Goal: Task Accomplishment & Management: Manage account settings

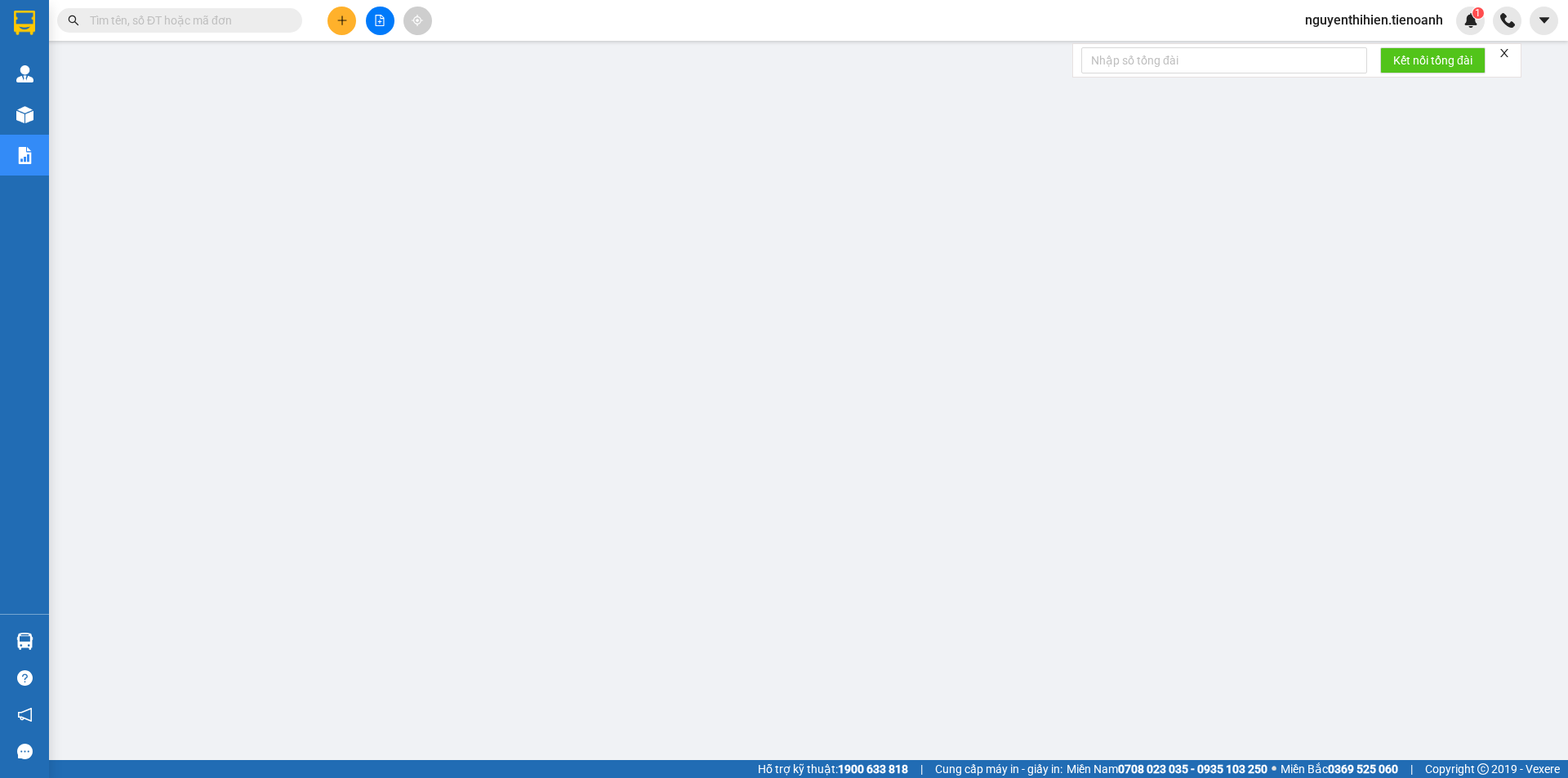
click at [1412, 15] on span "nguyenthihien.tienoanh" at bounding box center [1374, 20] width 164 height 21
click at [1330, 57] on span "Đăng xuất" at bounding box center [1381, 51] width 132 height 18
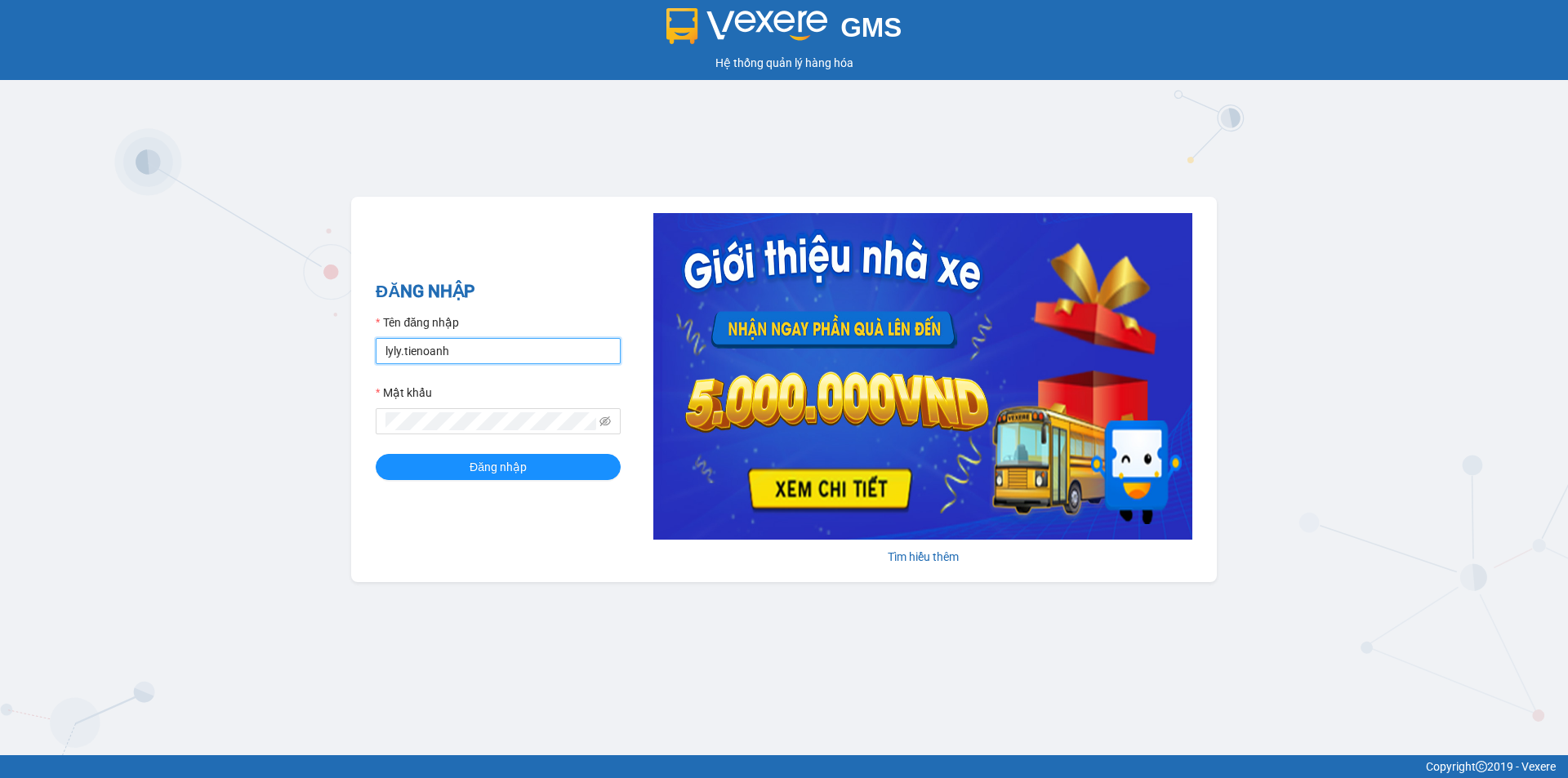
drag, startPoint x: 400, startPoint y: 352, endPoint x: 356, endPoint y: 356, distance: 44.2
click at [356, 356] on div "ĐĂNG NHẬP Tên đăng nhập lyly.tienoanh Mật khẩu Đăng nhập [PERSON_NAME] thêm" at bounding box center [783, 389] width 866 height 385
type input "kieudiem.tienoanh"
click at [376, 454] on button "Đăng nhập" at bounding box center [498, 467] width 245 height 26
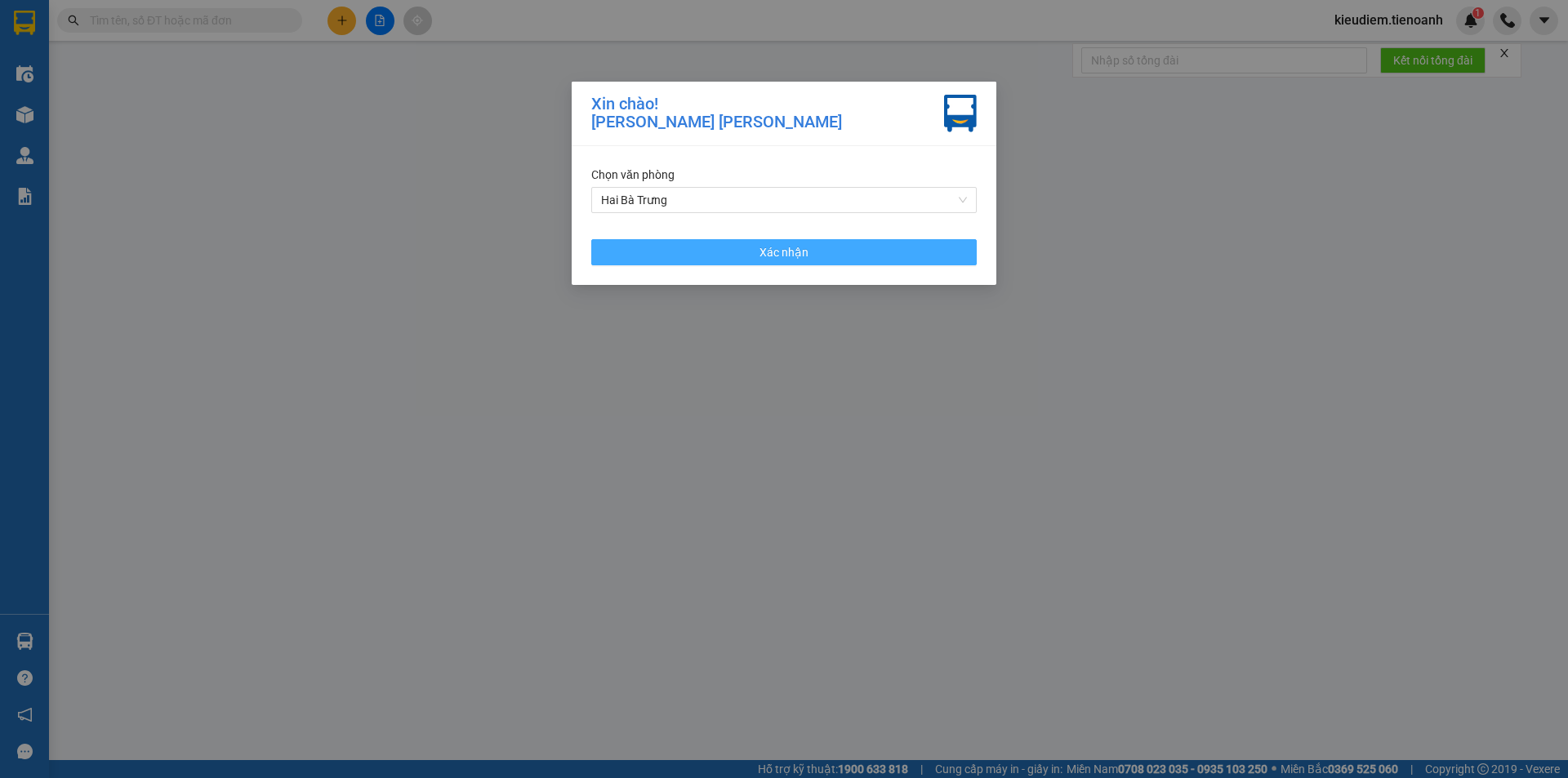
click at [730, 249] on button "Xác nhận" at bounding box center [784, 253] width 385 height 26
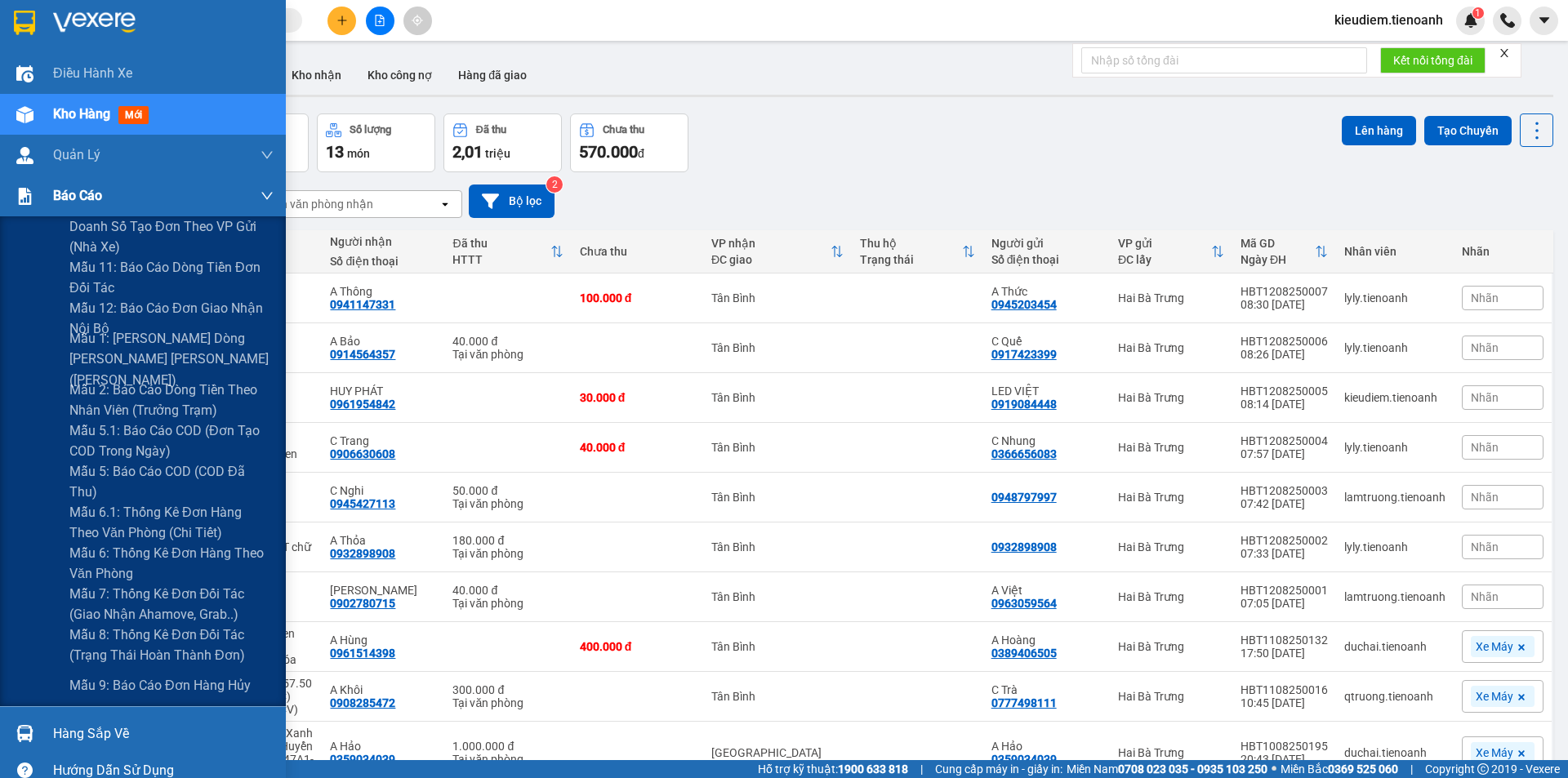
click at [89, 206] on span "Báo cáo" at bounding box center [77, 195] width 49 height 21
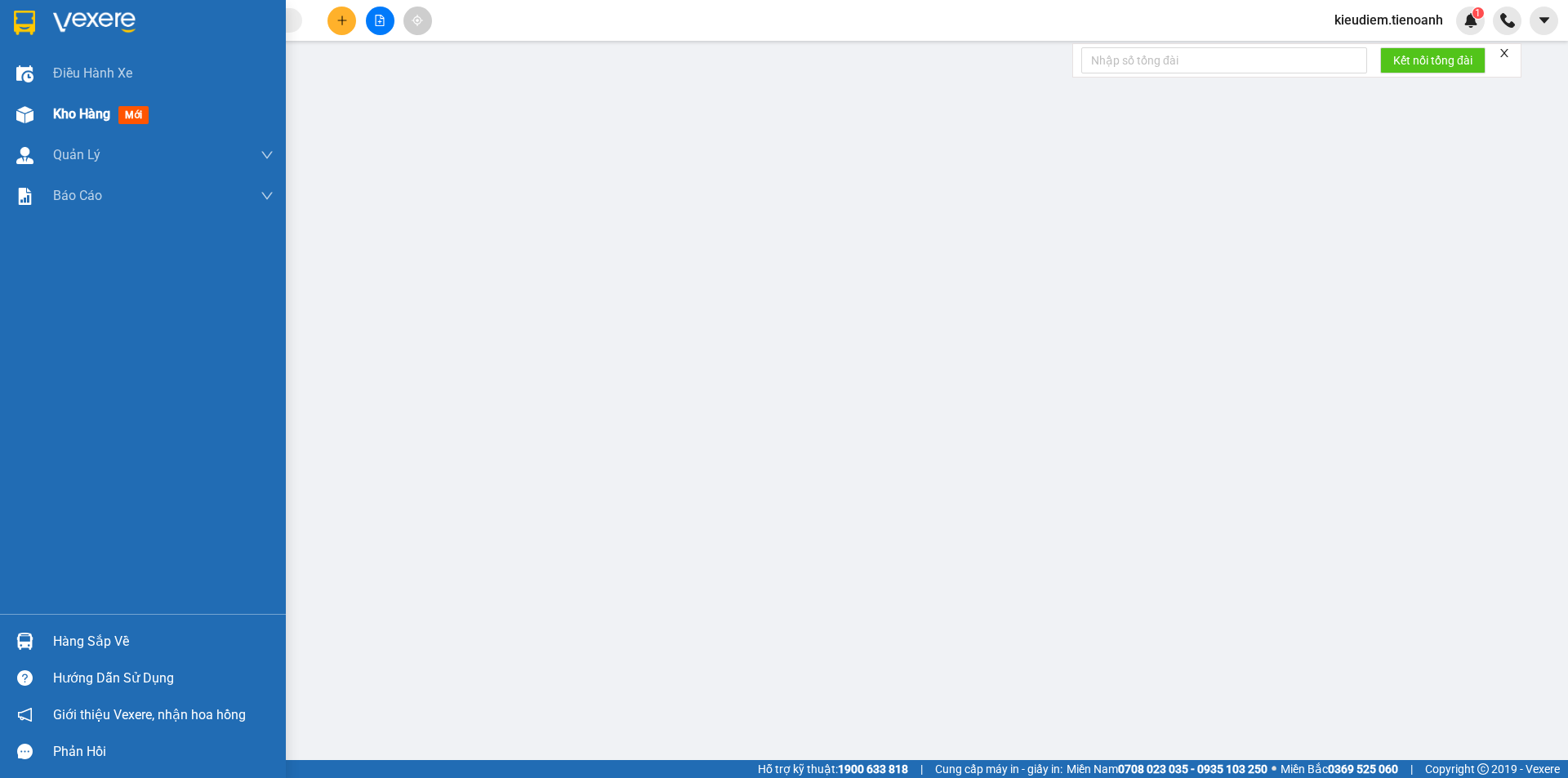
click at [72, 105] on div "Kho hàng mới" at bounding box center [104, 114] width 102 height 21
